Goal: Obtain resource: Download file/media

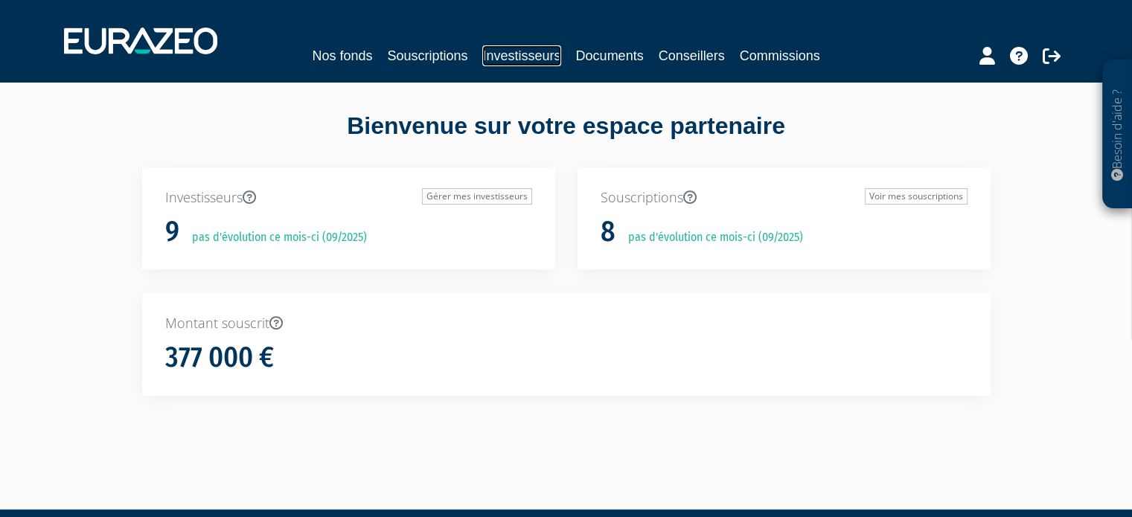
click at [528, 55] on link "Investisseurs" at bounding box center [521, 55] width 78 height 21
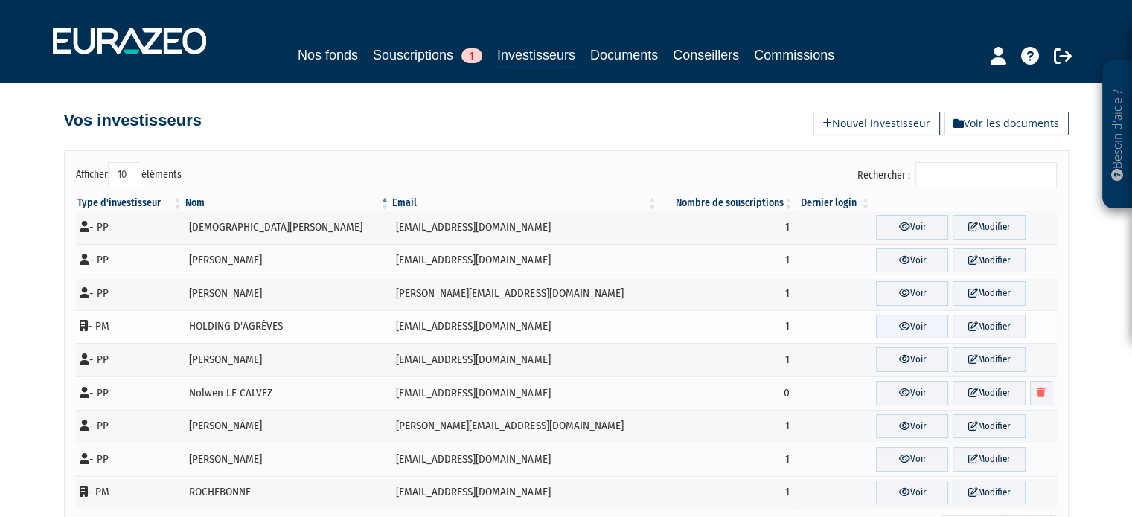
click at [876, 326] on link "Voir" at bounding box center [912, 327] width 72 height 25
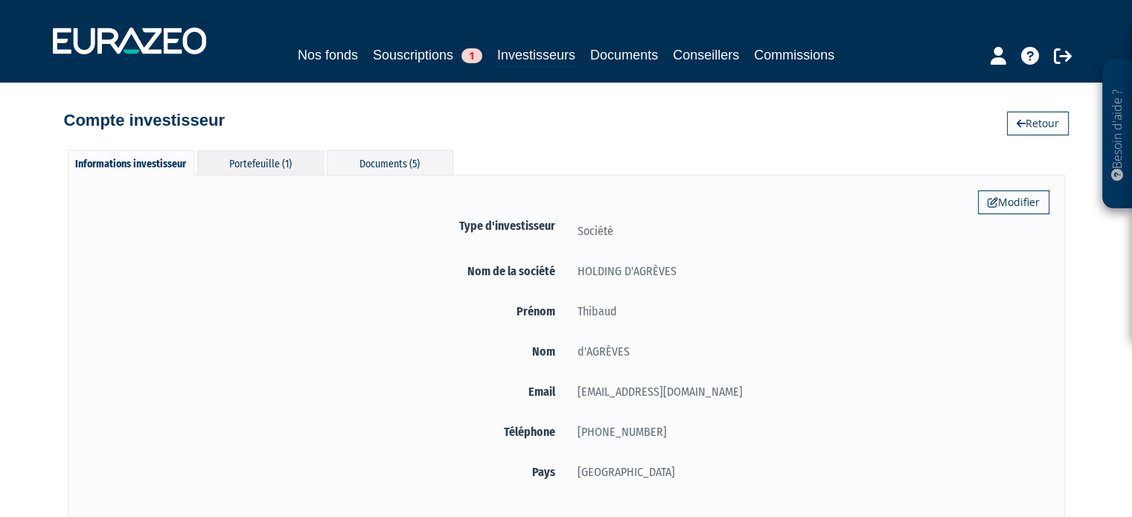
click at [304, 167] on div "Portefeuille (1)" at bounding box center [260, 162] width 127 height 25
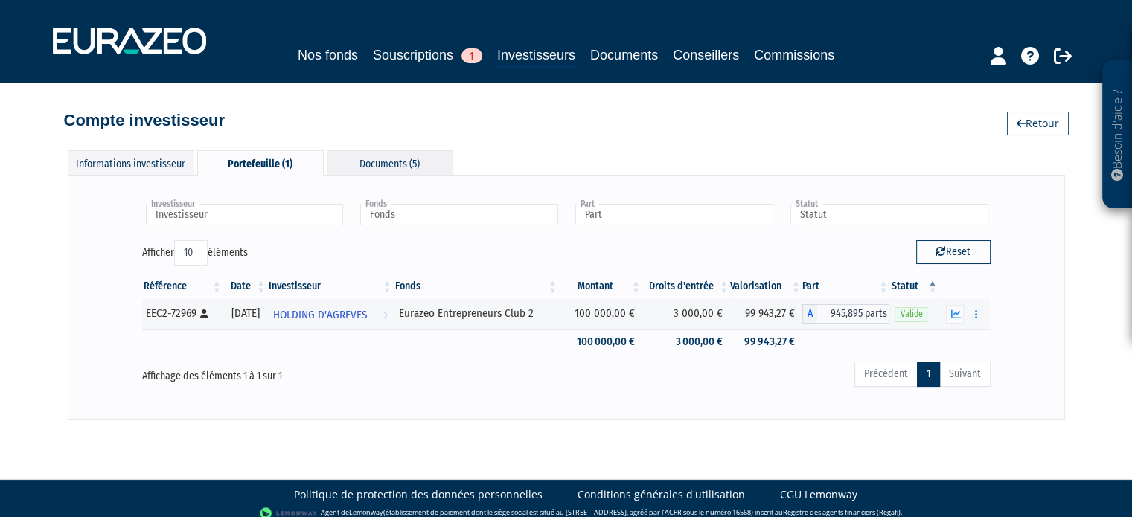
click at [421, 156] on div "Documents (5)" at bounding box center [390, 162] width 127 height 25
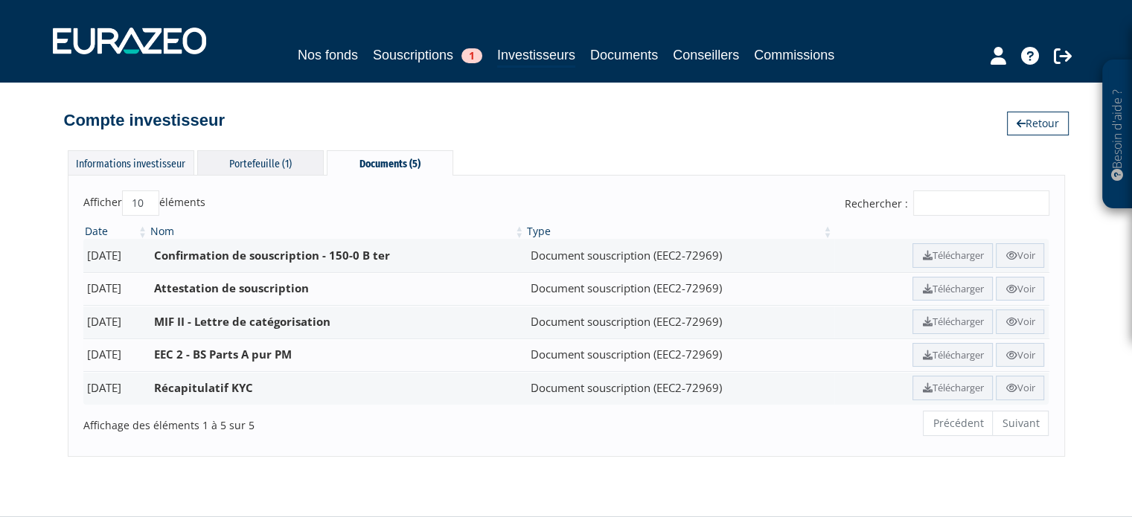
click at [240, 155] on div "Portefeuille (1)" at bounding box center [260, 162] width 127 height 25
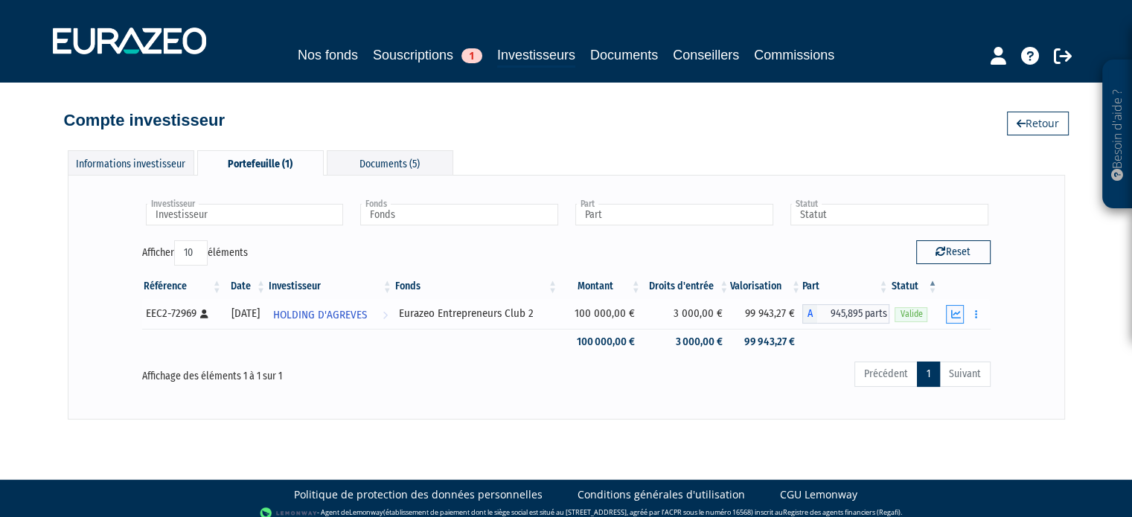
click at [956, 315] on icon "button" at bounding box center [955, 315] width 10 height 10
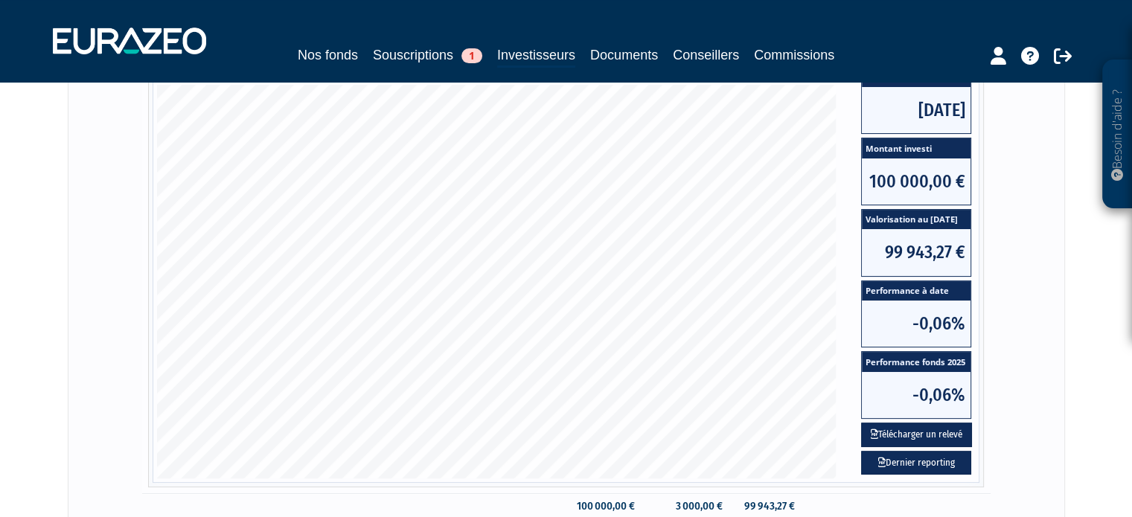
scroll to position [372, 0]
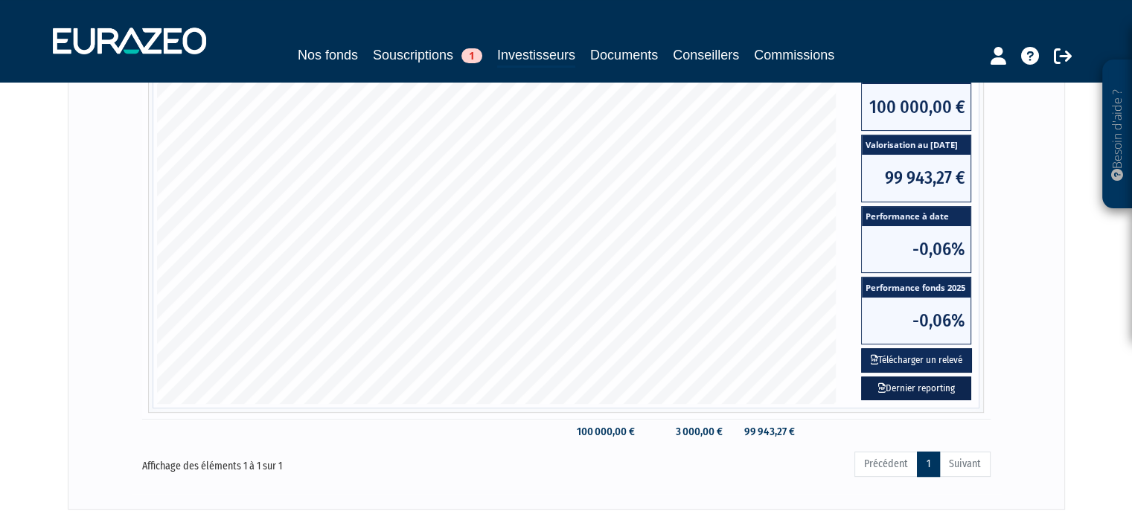
click at [902, 386] on link "Dernier reporting" at bounding box center [916, 389] width 110 height 25
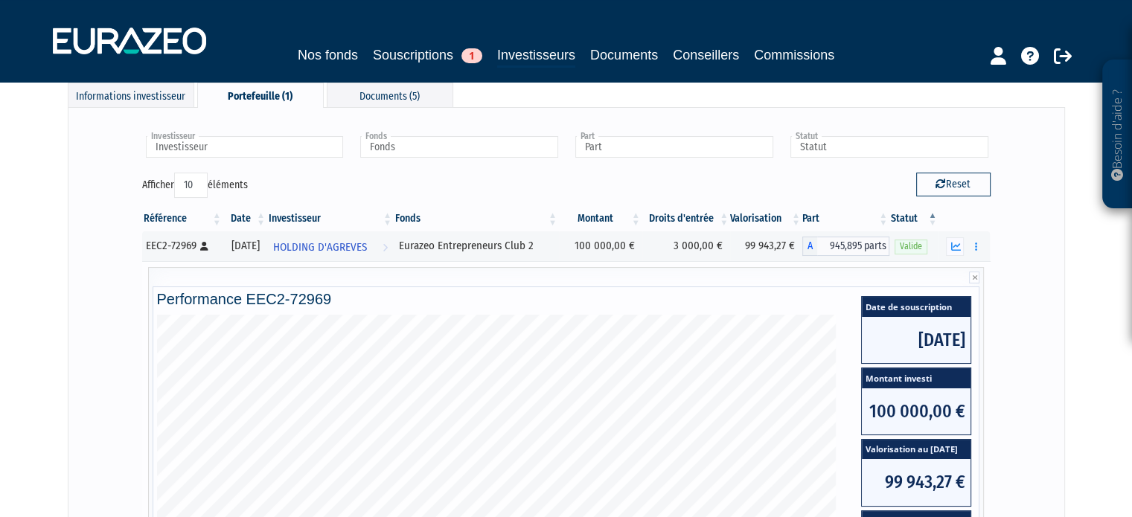
scroll to position [149, 0]
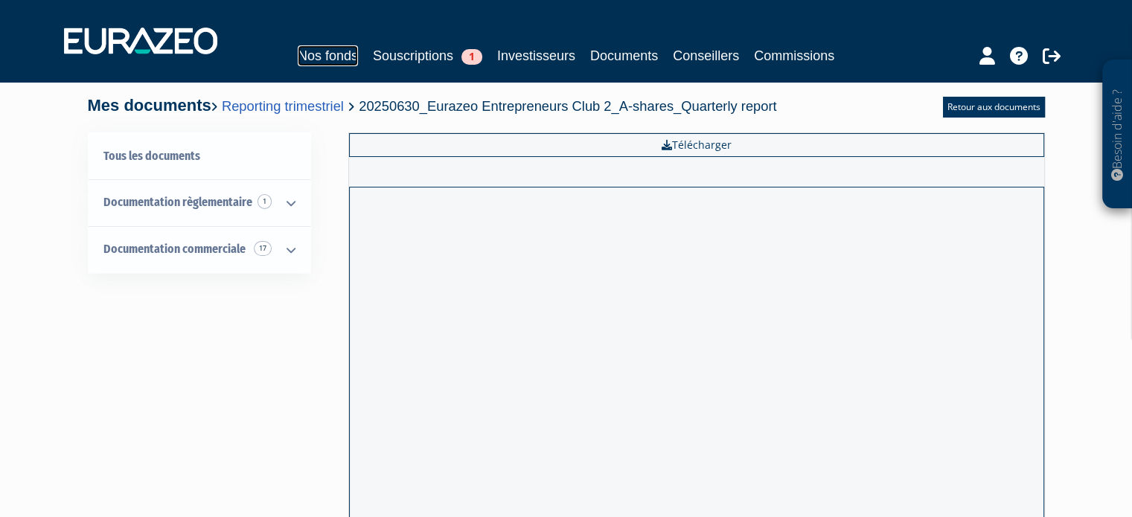
click at [336, 49] on link "Nos fonds" at bounding box center [328, 55] width 60 height 21
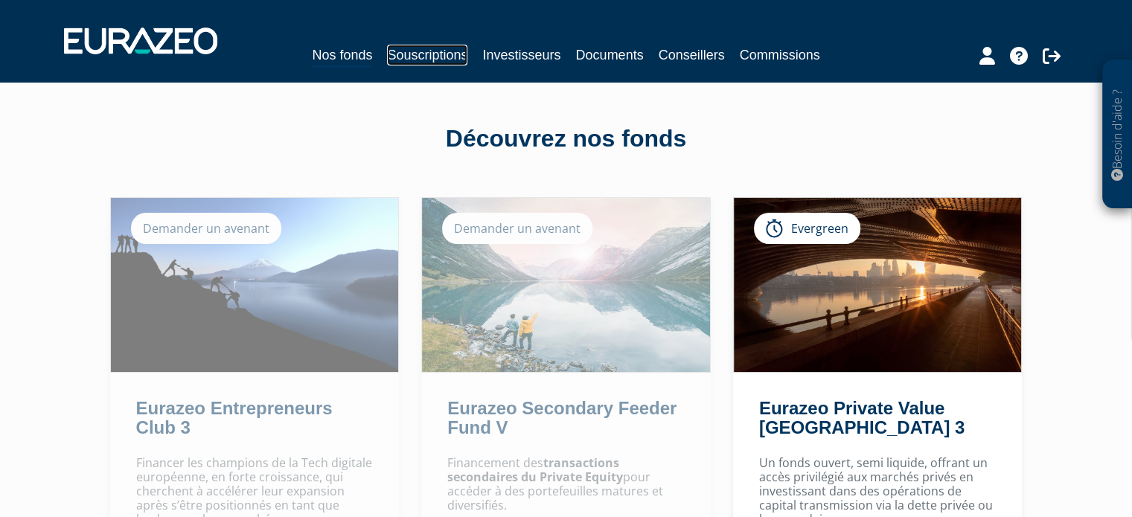
click at [424, 62] on link "Souscriptions" at bounding box center [427, 55] width 80 height 21
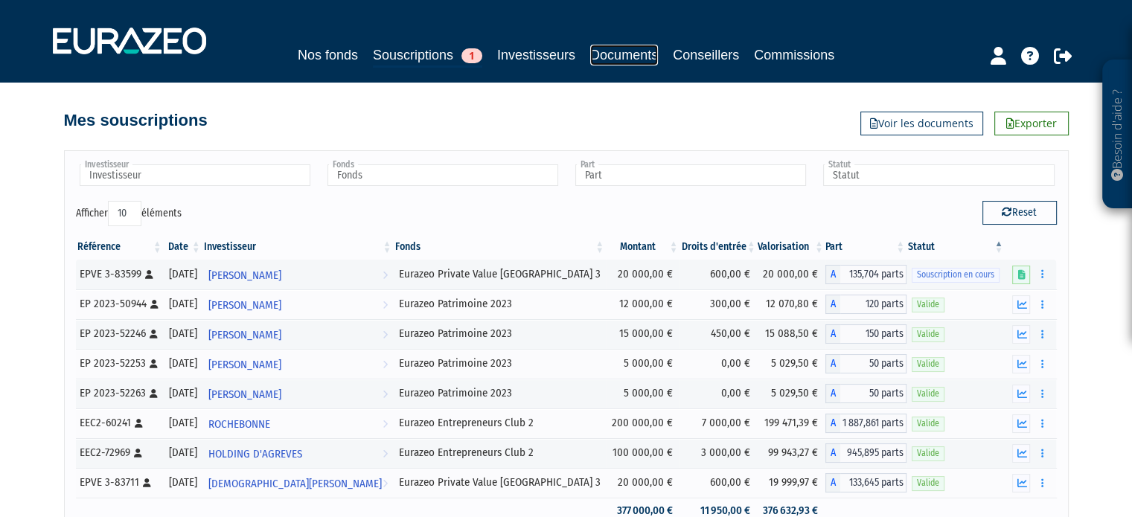
click at [600, 51] on link "Documents" at bounding box center [624, 55] width 68 height 21
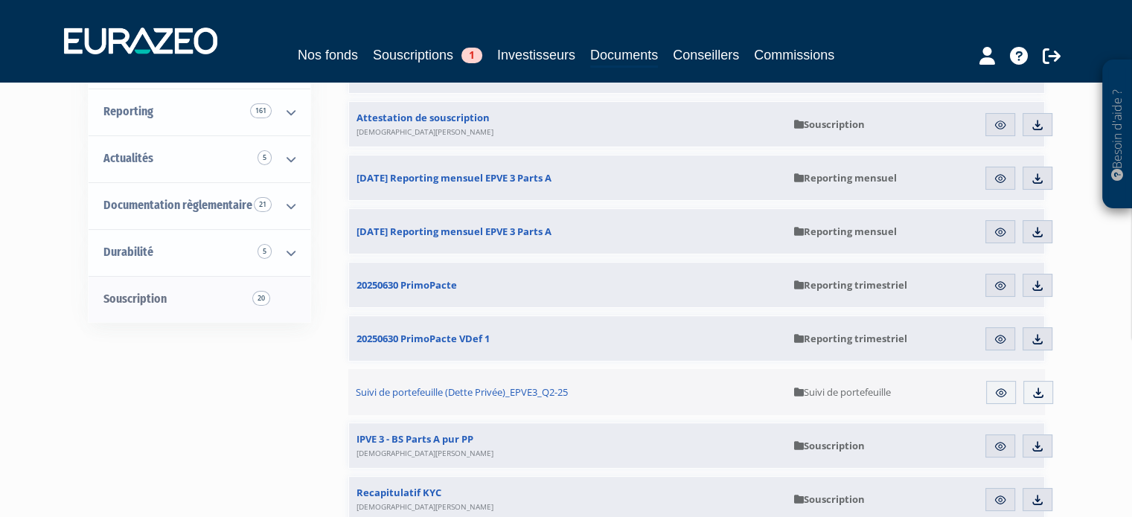
scroll to position [74, 0]
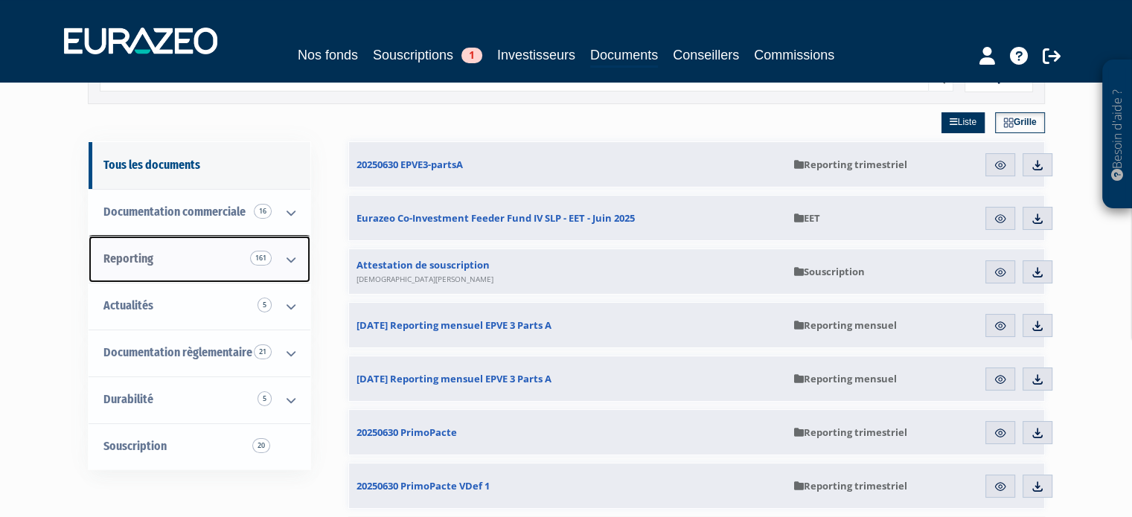
click at [193, 250] on link "Reporting 161" at bounding box center [200, 259] width 222 height 47
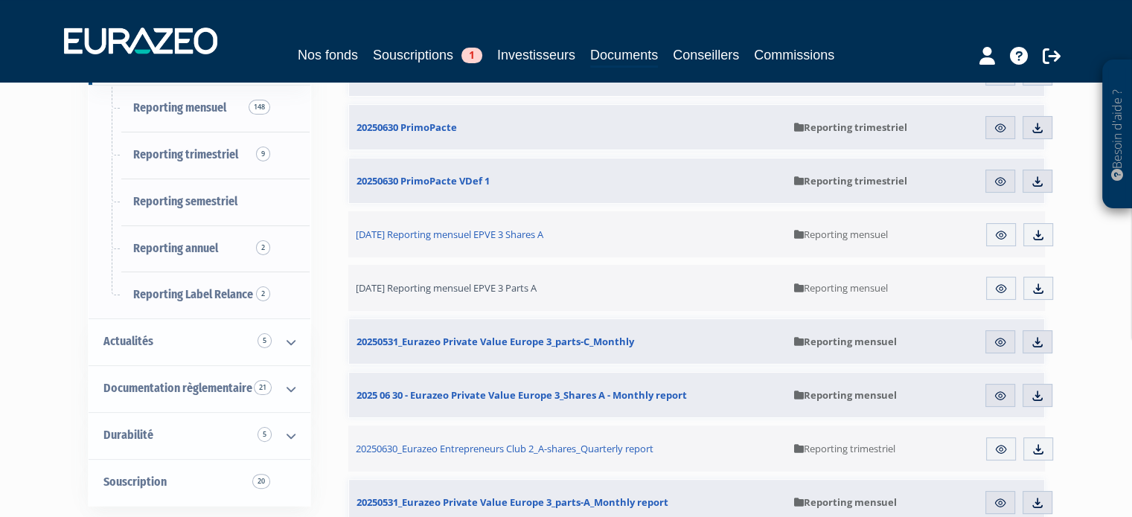
scroll to position [298, 0]
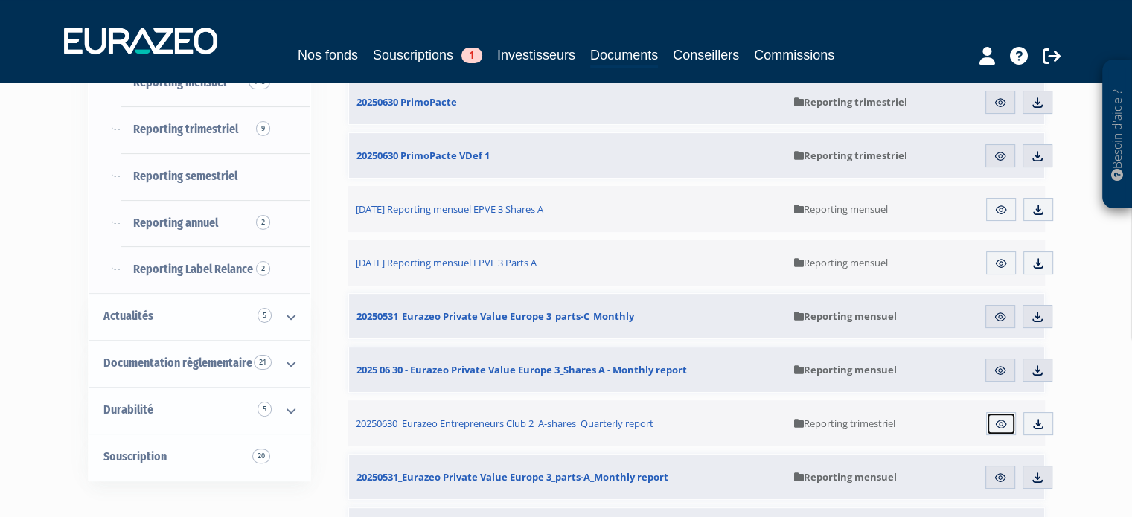
click at [995, 429] on img at bounding box center [1000, 424] width 13 height 13
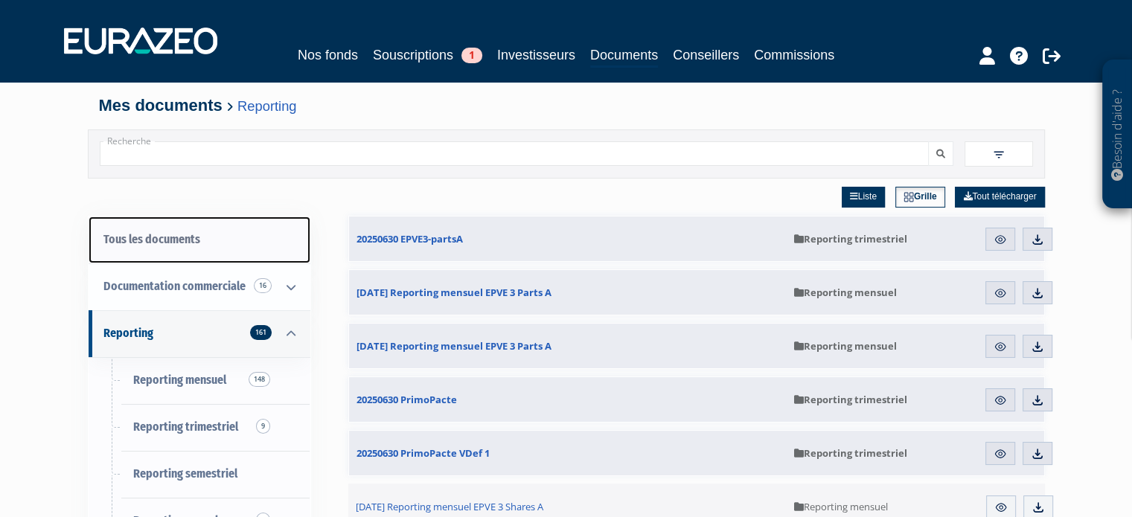
click at [157, 243] on link "Tous les documents" at bounding box center [200, 240] width 222 height 47
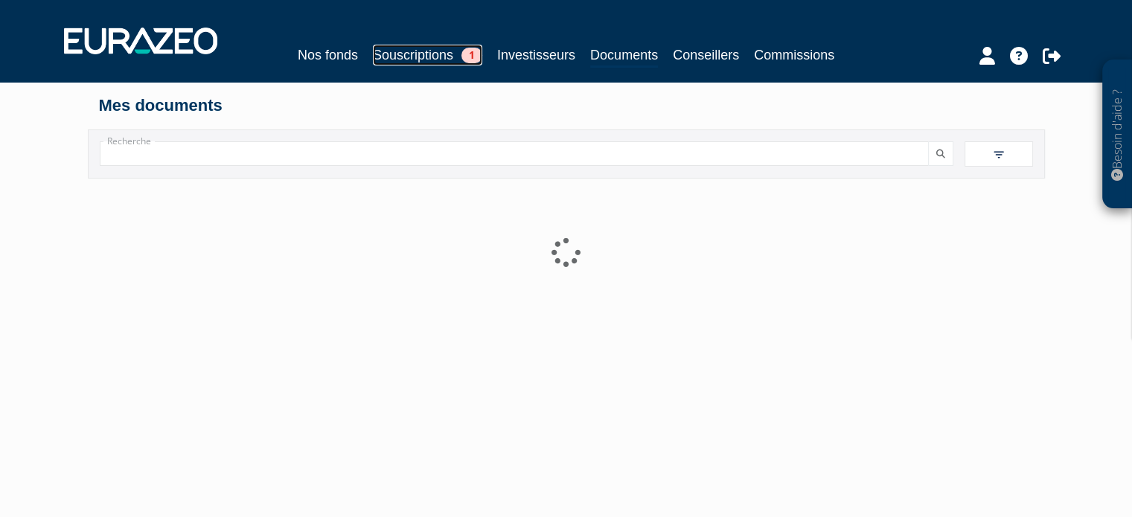
click at [404, 56] on link "Souscriptions 1" at bounding box center [427, 55] width 109 height 21
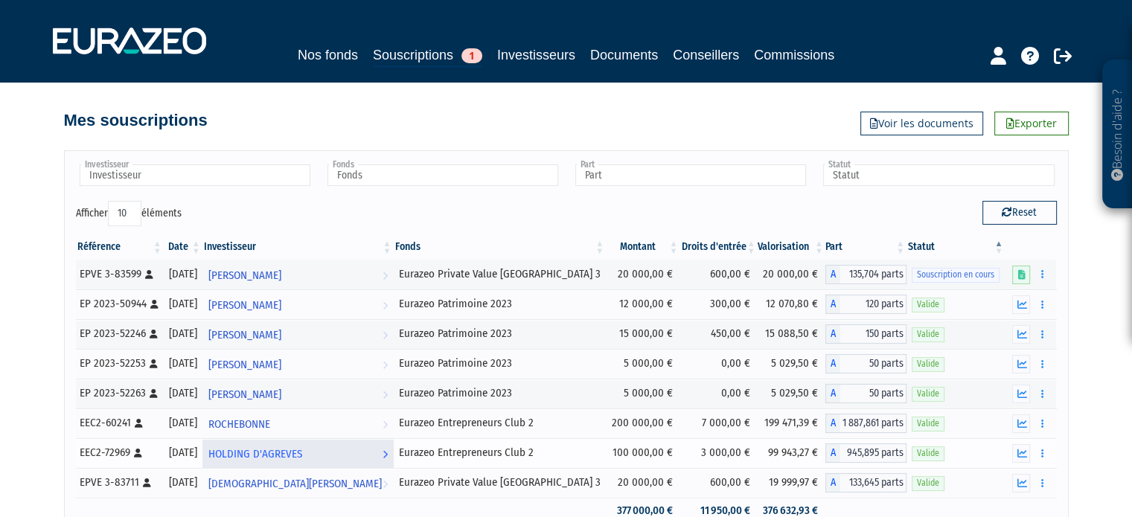
click at [302, 460] on span "HOLDING D'AGREVES" at bounding box center [255, 455] width 94 height 28
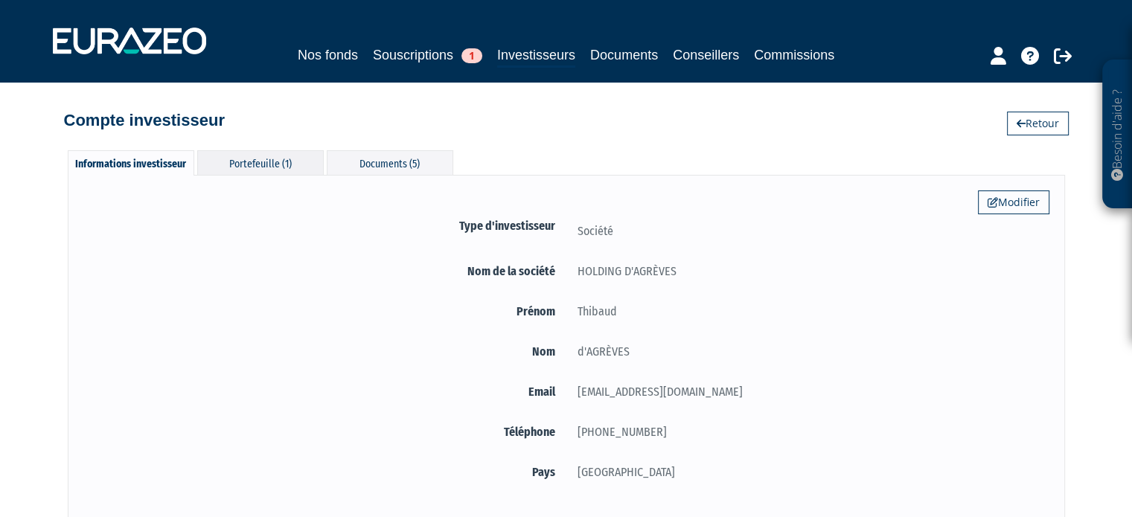
click at [283, 153] on div "Portefeuille (1)" at bounding box center [260, 162] width 127 height 25
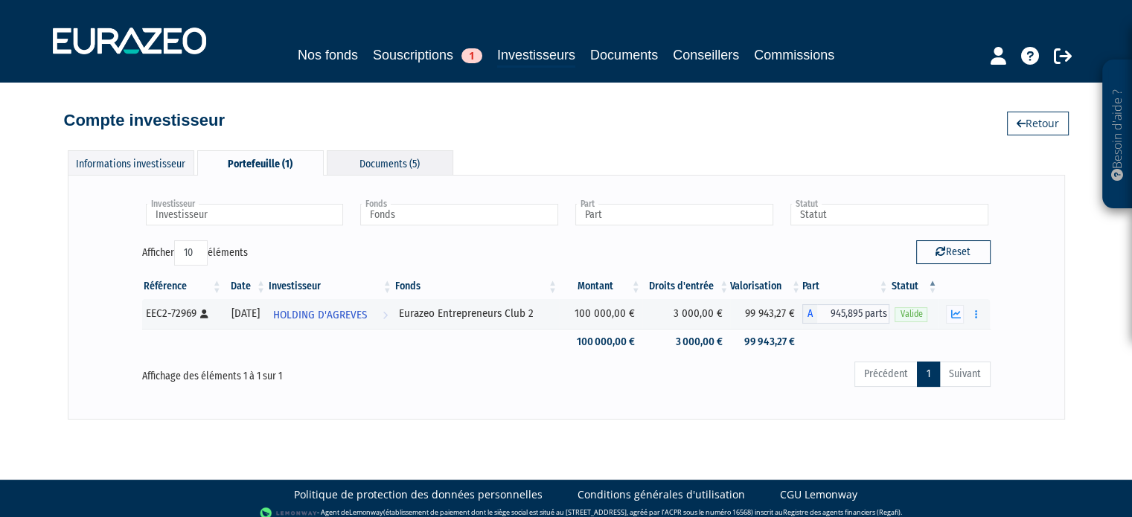
click at [363, 162] on div "Documents (5)" at bounding box center [390, 162] width 127 height 25
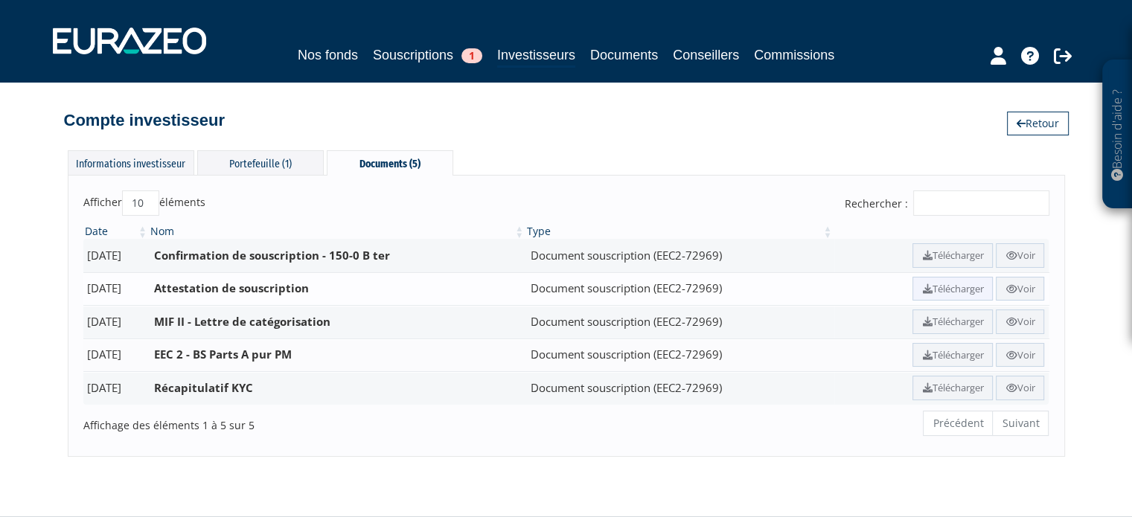
click at [962, 293] on link "Télécharger" at bounding box center [952, 289] width 80 height 25
